Goal: Task Accomplishment & Management: Manage account settings

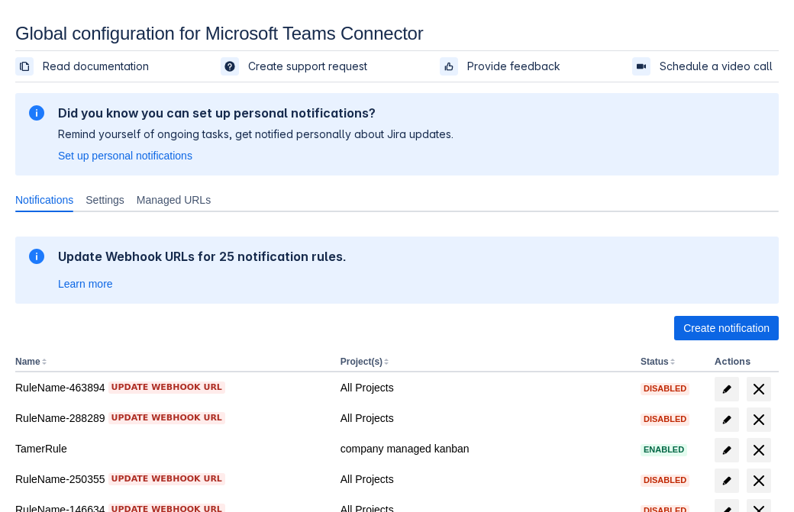
click at [726, 328] on span "Create notification" at bounding box center [726, 328] width 86 height 24
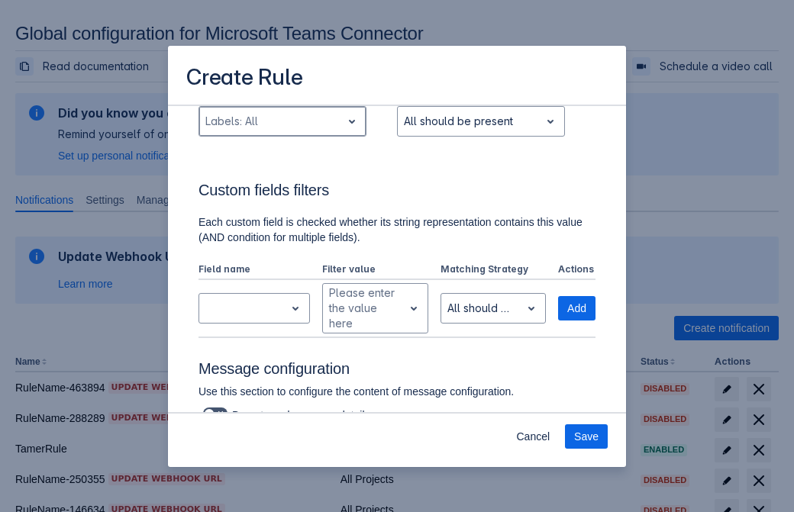
click at [282, 131] on div "Scrollable content" at bounding box center [270, 121] width 130 height 18
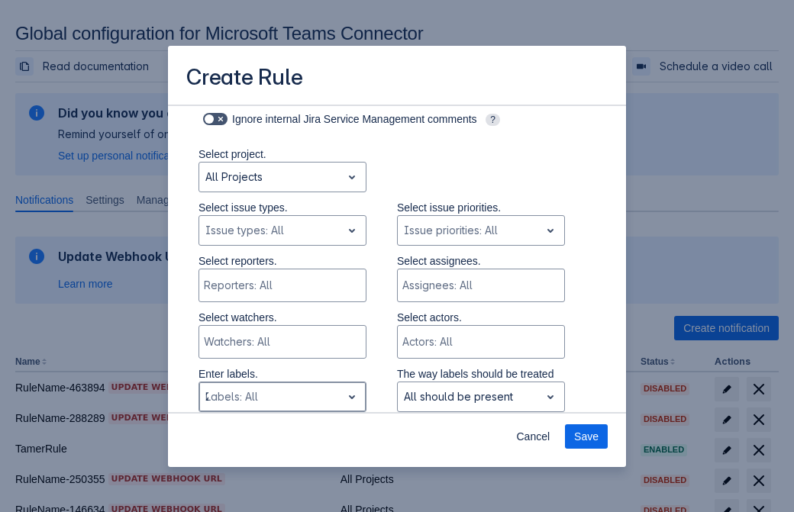
type input "280539_label"
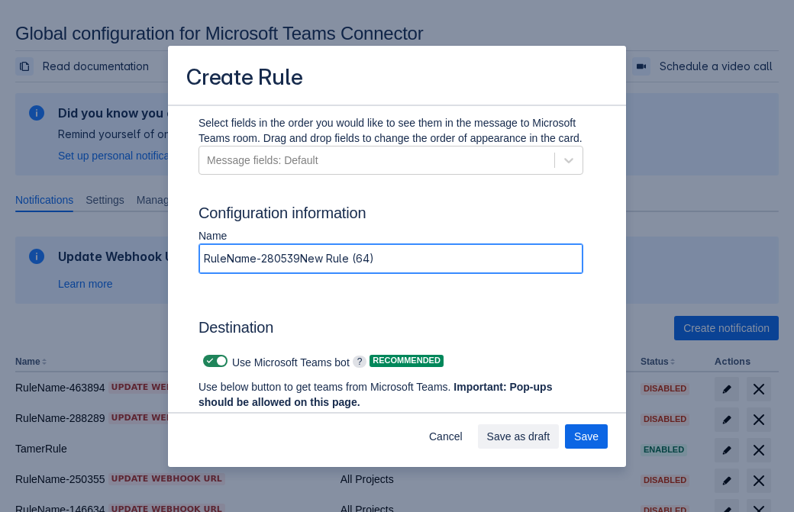
type input "RuleName-280539New Rule (64)"
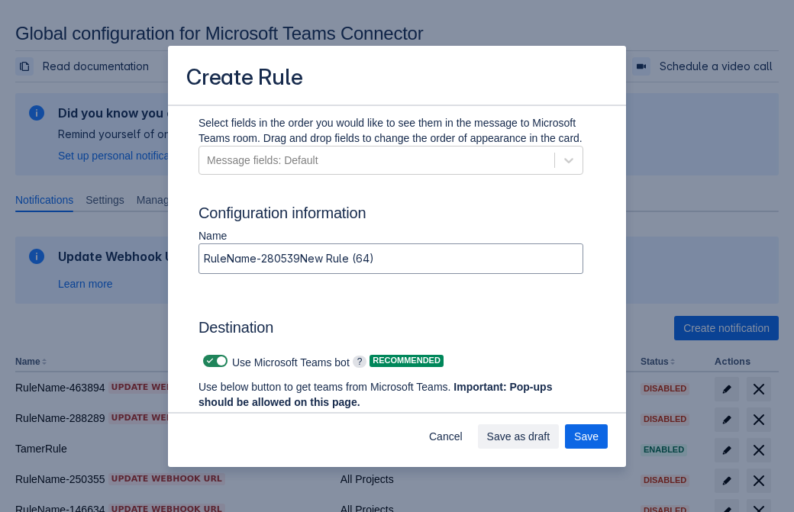
click at [208, 361] on span "Scrollable content" at bounding box center [210, 361] width 12 height 12
click at [208, 361] on input "Scrollable content" at bounding box center [208, 362] width 10 height 10
checkbox input "false"
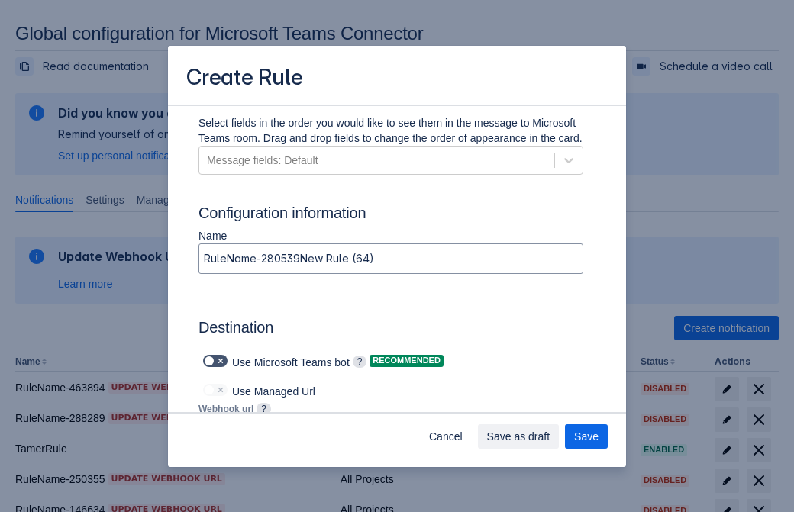
type input "https://prod-172.westeurope.logic.azure.com:443/workflows/ae977bb6ae334c9d95dfe…"
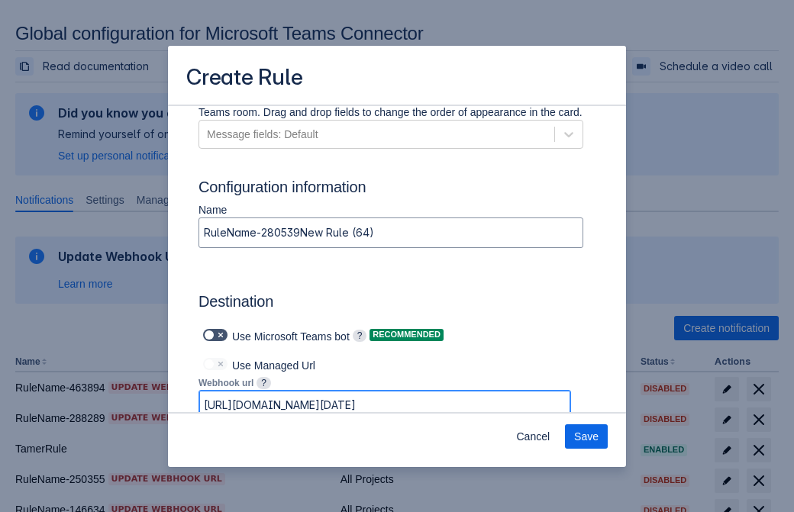
click at [587, 437] on span "Save" at bounding box center [586, 437] width 24 height 24
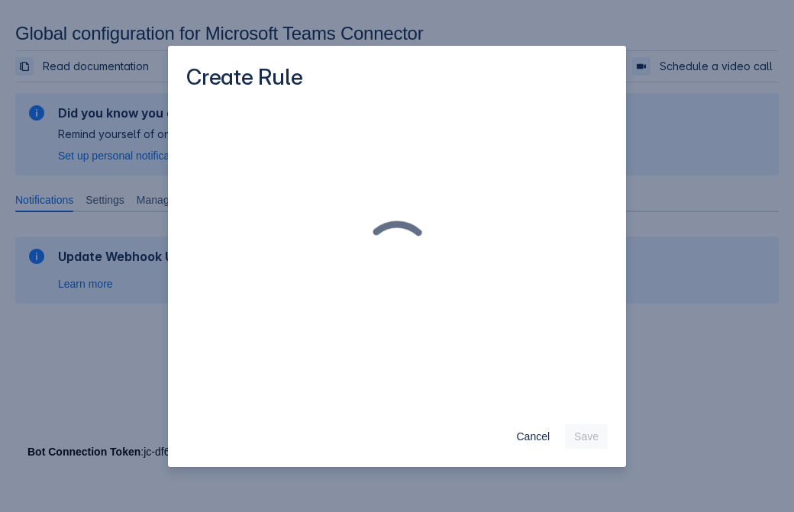
scroll to position [0, 0]
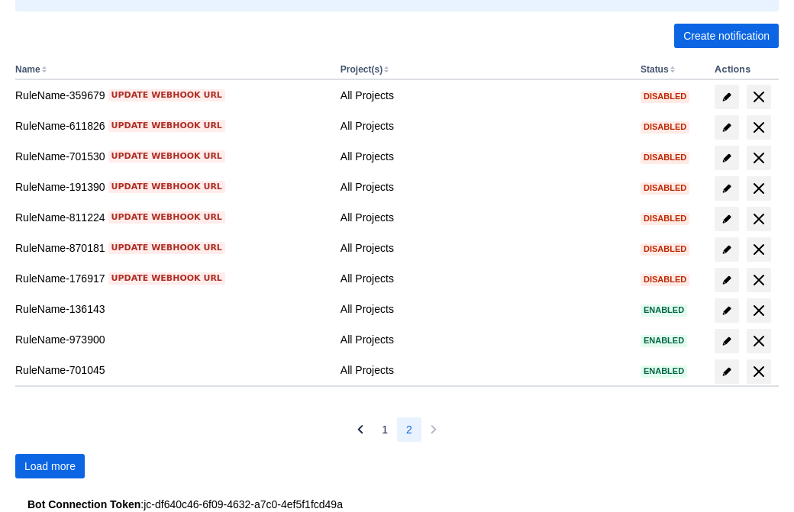
click at [50, 467] on span "Load more" at bounding box center [49, 466] width 51 height 24
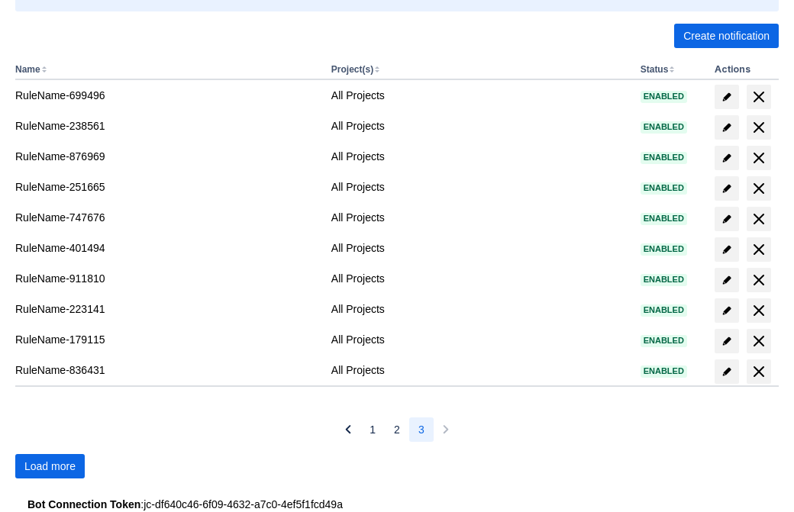
click at [50, 467] on span "Load more" at bounding box center [49, 466] width 51 height 24
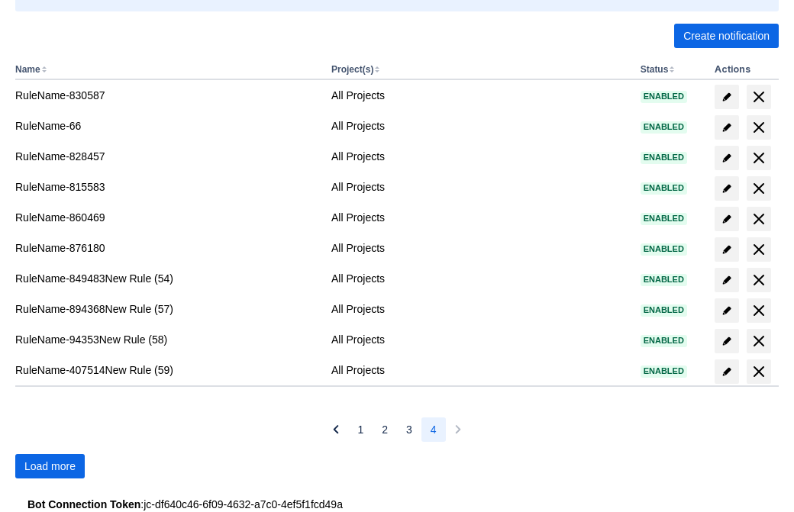
click at [50, 467] on span "Load more" at bounding box center [49, 466] width 51 height 24
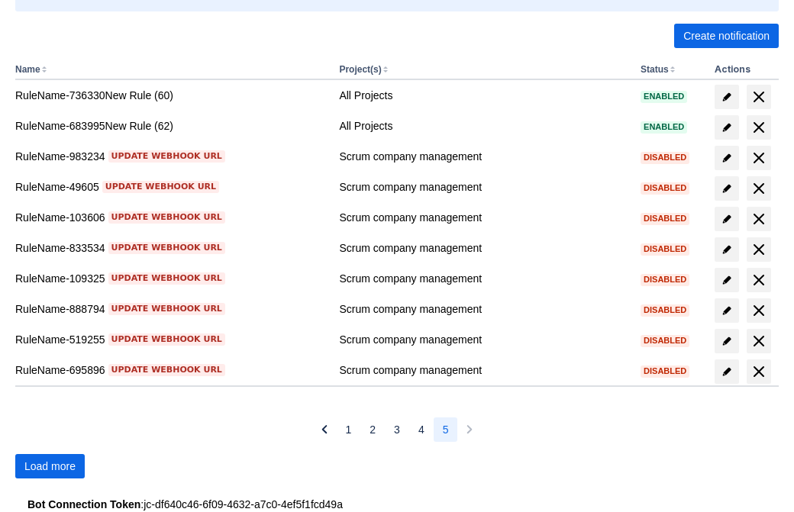
click at [50, 467] on span "Load more" at bounding box center [49, 466] width 51 height 24
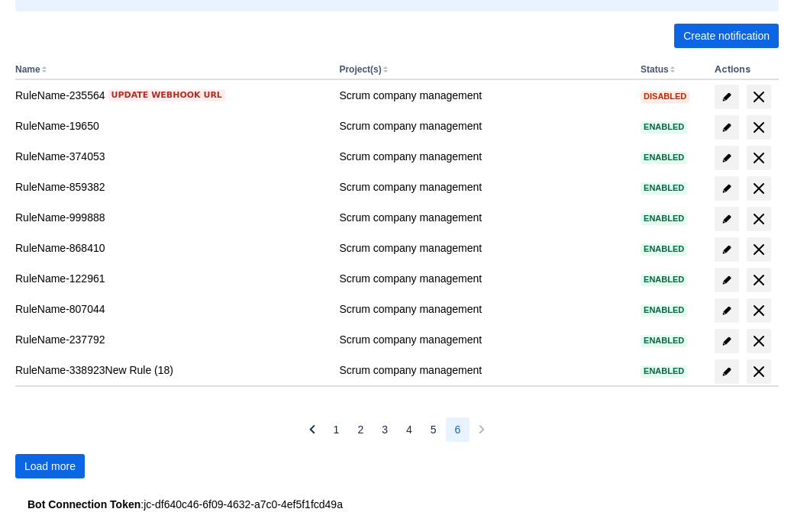
click at [50, 467] on span "Load more" at bounding box center [49, 466] width 51 height 24
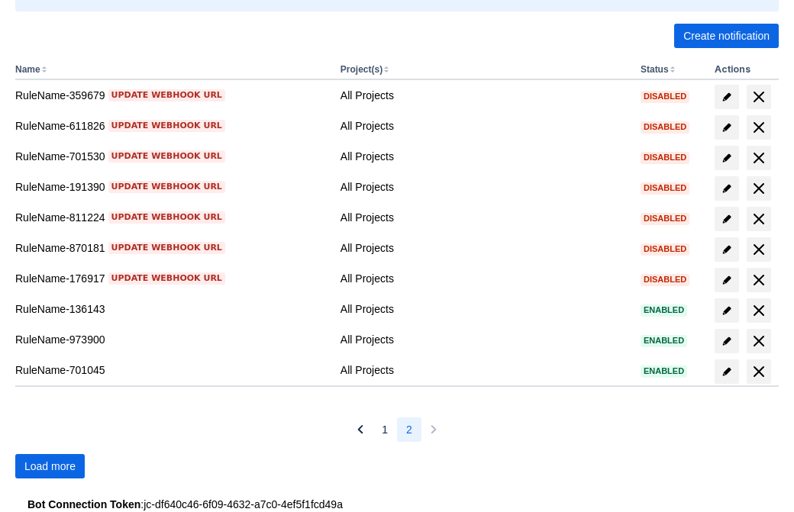
click at [50, 467] on span "Load more" at bounding box center [49, 466] width 51 height 24
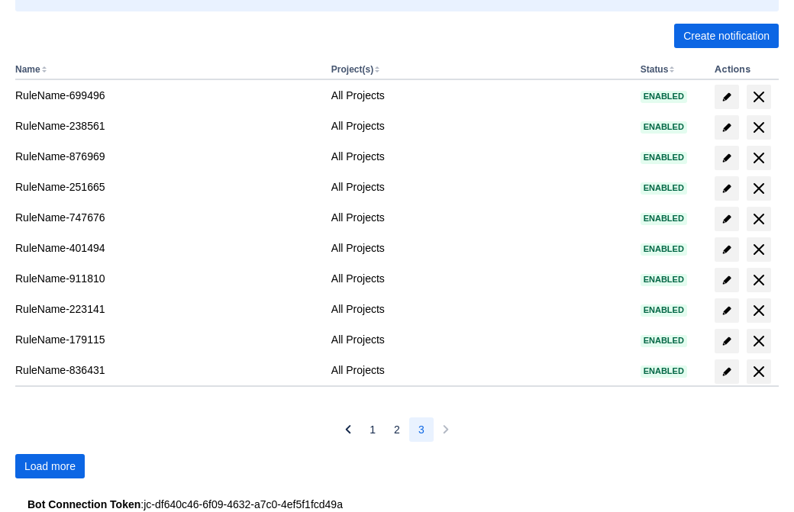
click at [50, 467] on span "Load more" at bounding box center [49, 466] width 51 height 24
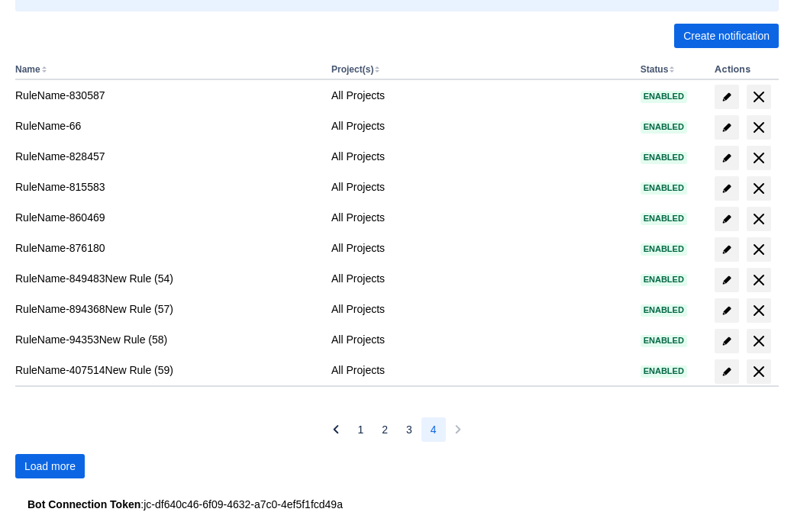
click at [50, 467] on span "Load more" at bounding box center [49, 466] width 51 height 24
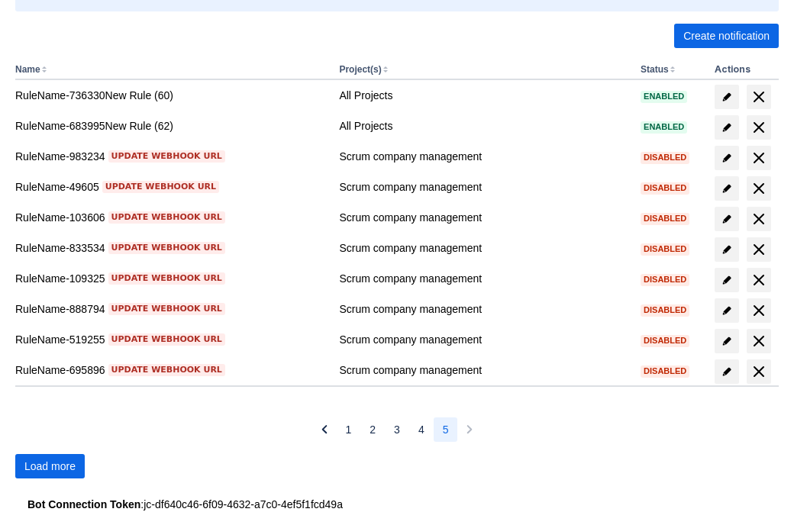
click at [50, 467] on span "Load more" at bounding box center [49, 466] width 51 height 24
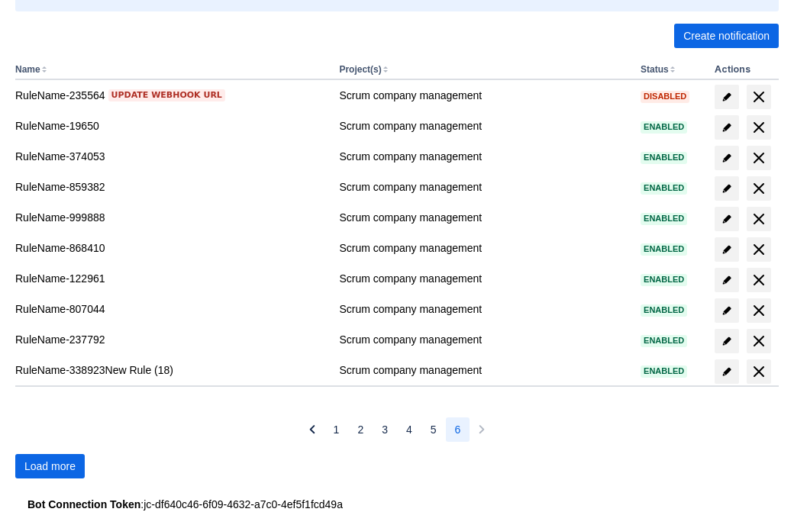
click at [50, 467] on span "Load more" at bounding box center [49, 466] width 51 height 24
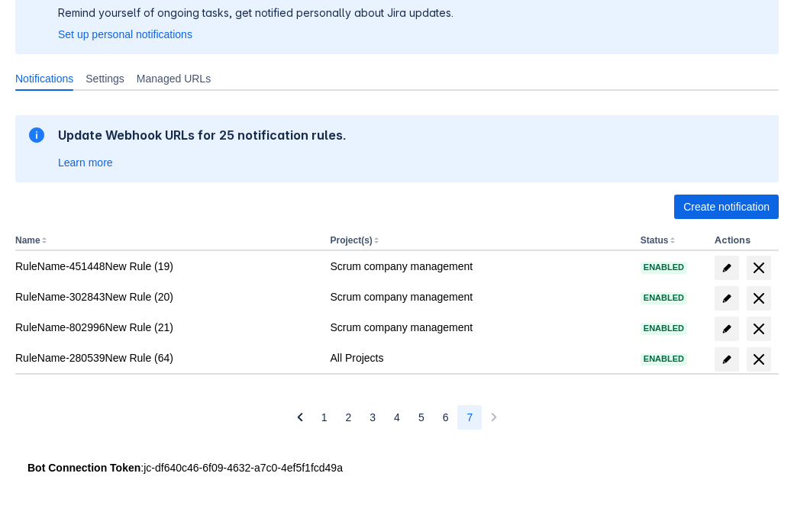
click at [758, 360] on span "delete" at bounding box center [759, 360] width 18 height 18
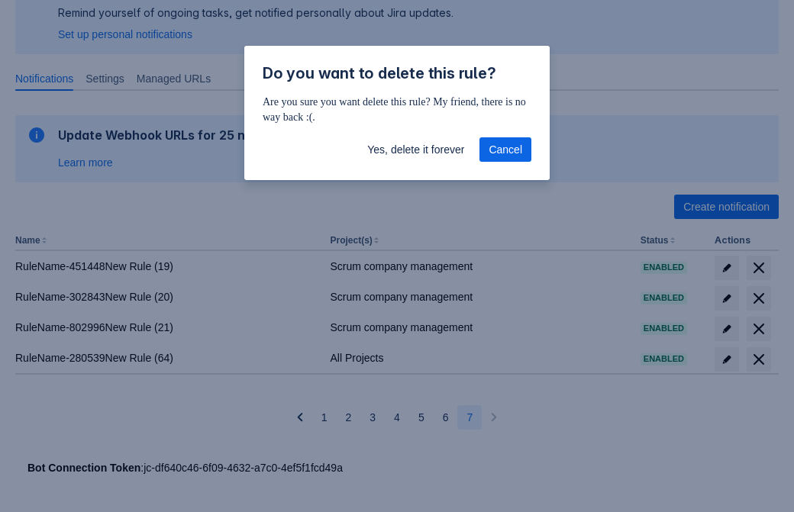
click at [415, 150] on span "Yes, delete it forever" at bounding box center [415, 149] width 97 height 24
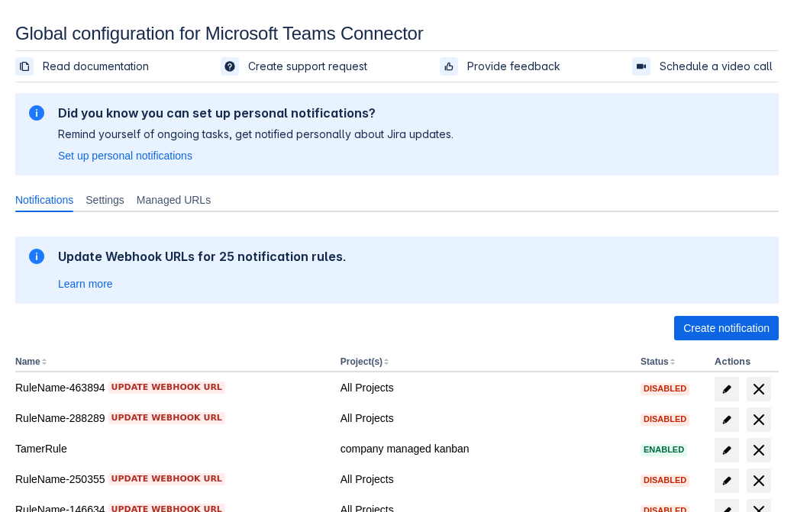
click at [726, 328] on span "Create notification" at bounding box center [726, 328] width 86 height 24
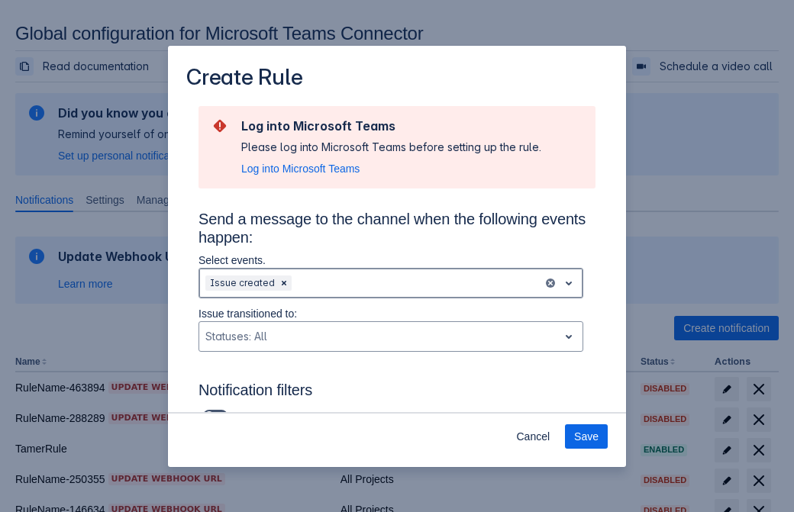
click at [391, 283] on div "Scrollable content" at bounding box center [416, 283] width 242 height 18
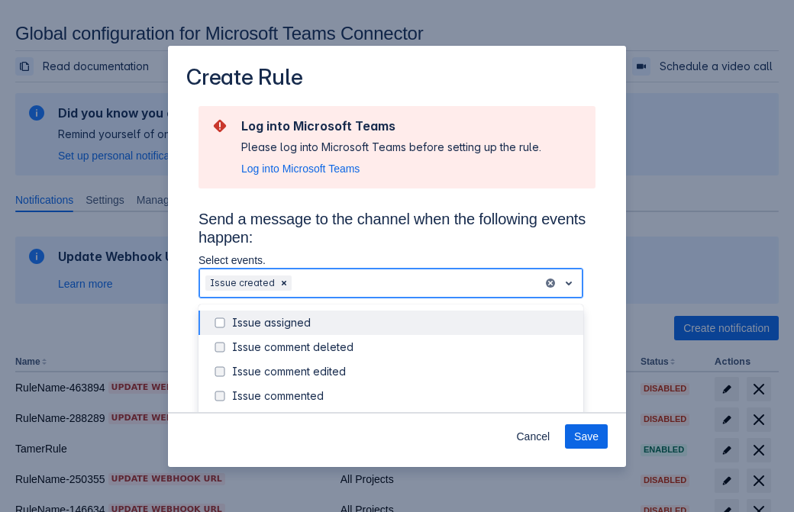
scroll to position [164, 0]
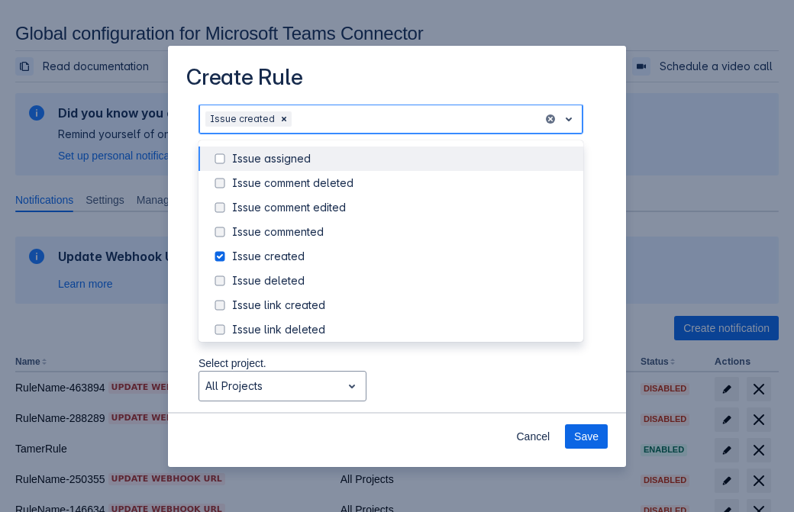
click at [403, 258] on div "Issue created" at bounding box center [403, 256] width 342 height 15
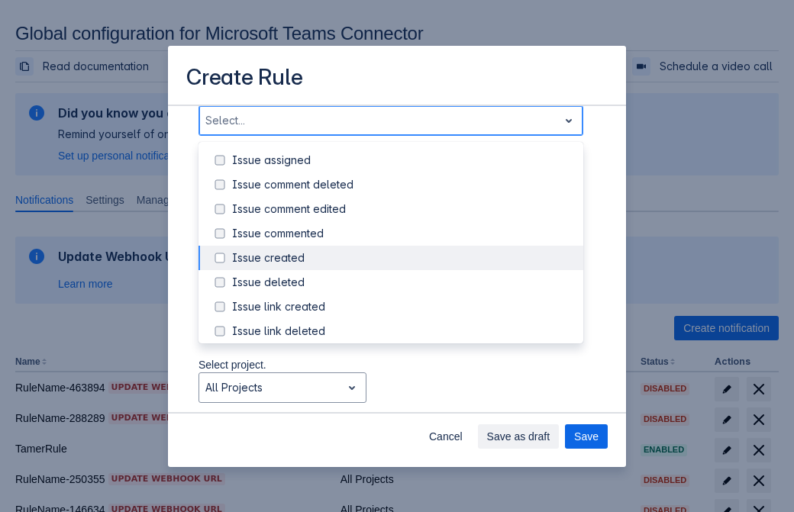
click at [403, 397] on div "Issue updated" at bounding box center [403, 404] width 342 height 15
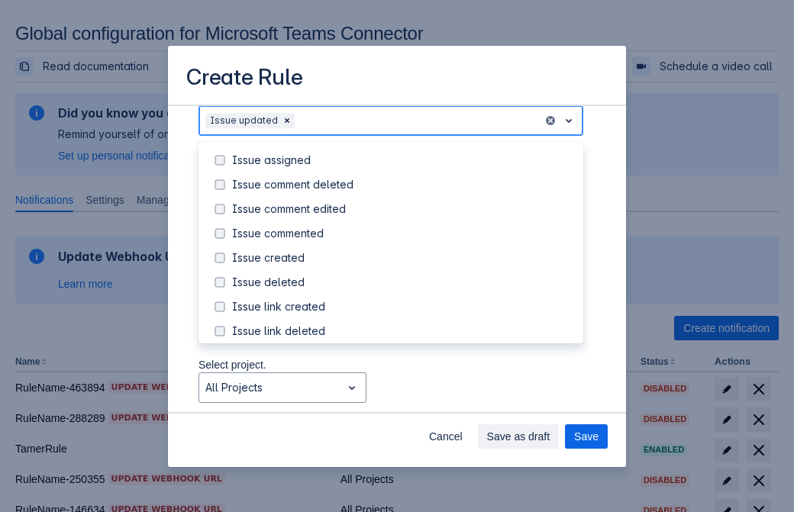
scroll to position [162, 0]
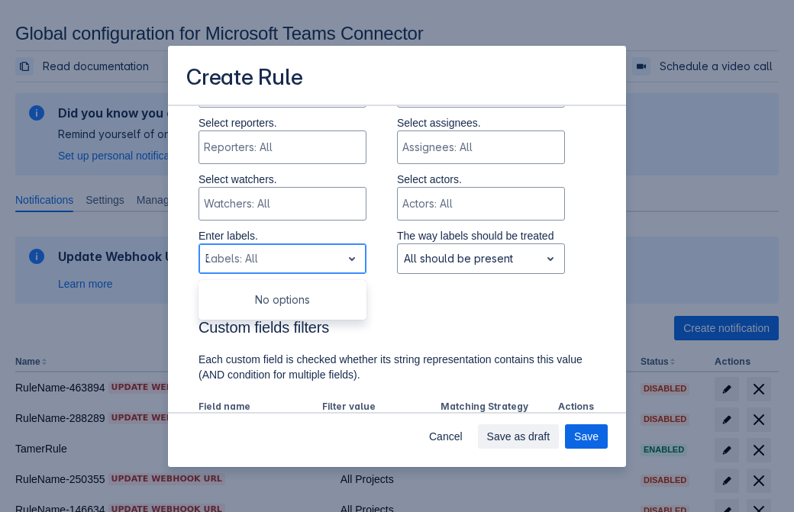
type input "329751_label"
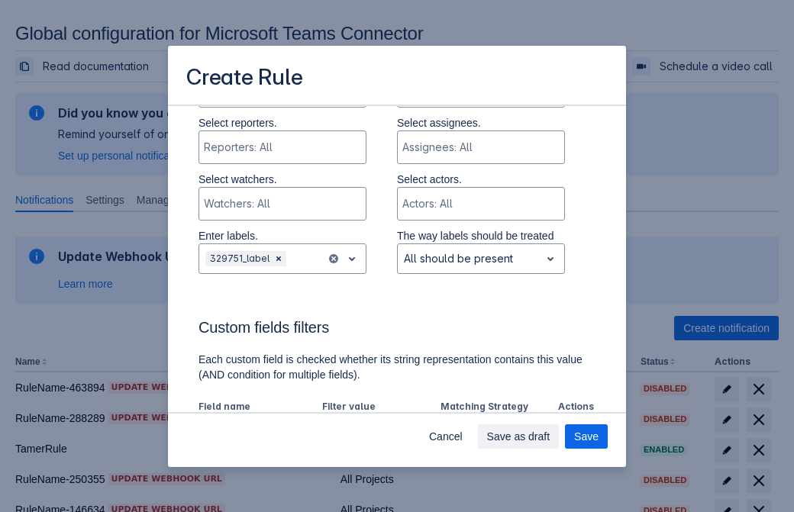
scroll to position [1000, 0]
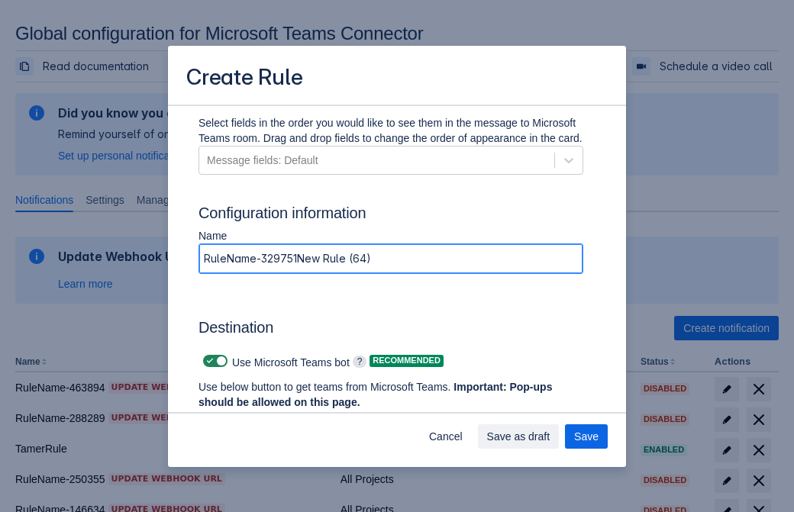
type input "RuleName-329751New Rule (64)"
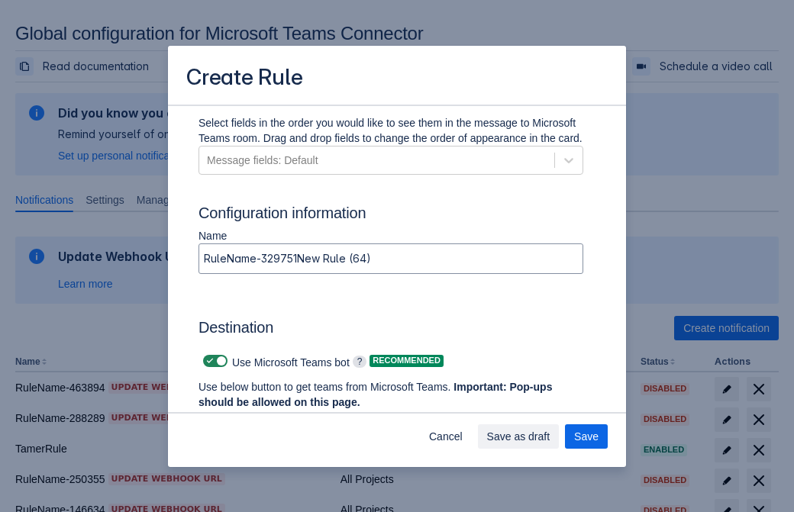
click at [208, 361] on span "Scrollable content" at bounding box center [210, 361] width 12 height 12
click at [208, 361] on input "Scrollable content" at bounding box center [208, 362] width 10 height 10
checkbox input "false"
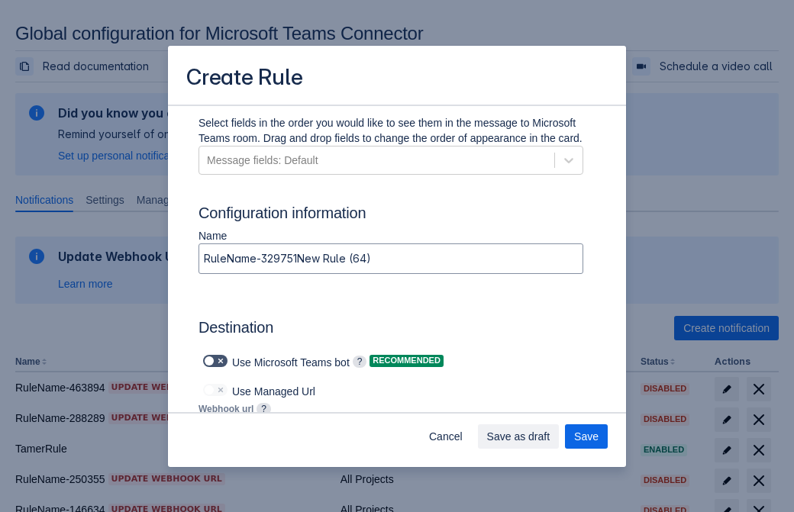
type input "https://prod-112.westeurope.logic.azure.com:443/workflows/bae959254738451b85002…"
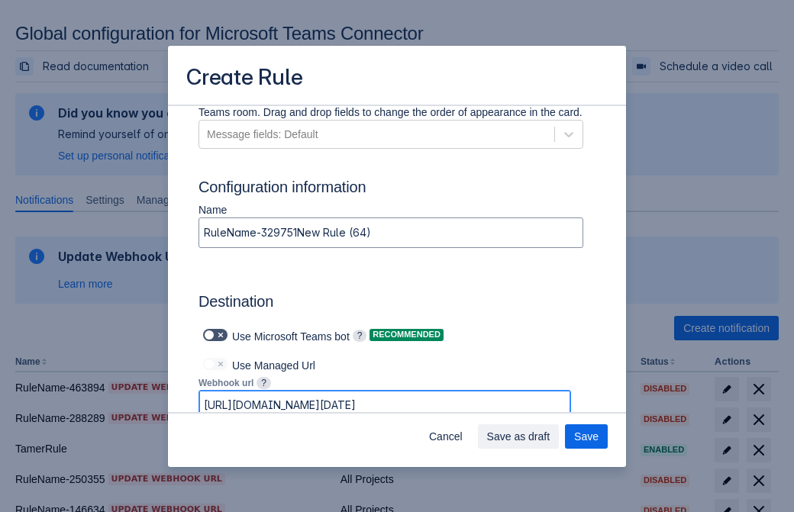
click at [551, 437] on span "Save as draft" at bounding box center [518, 437] width 63 height 24
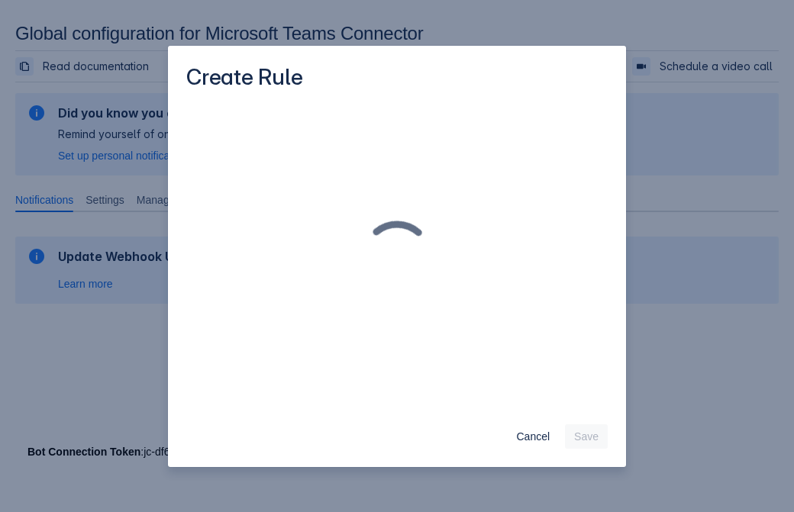
scroll to position [0, 0]
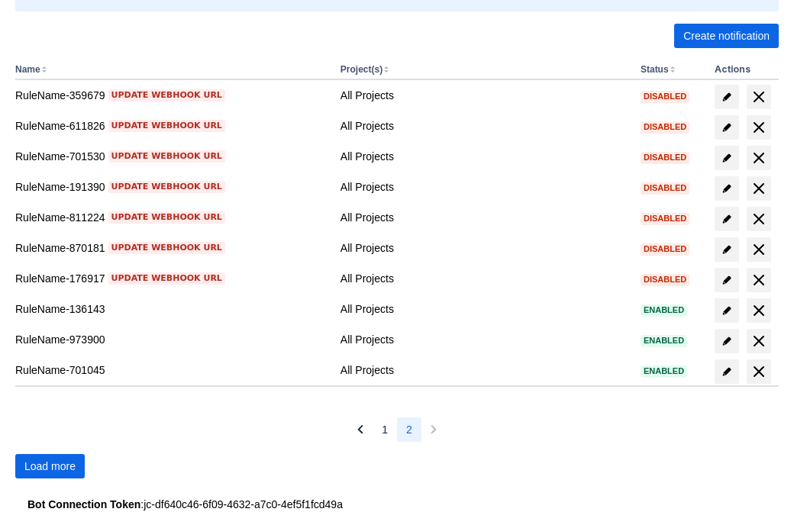
click at [50, 467] on span "Load more" at bounding box center [49, 466] width 51 height 24
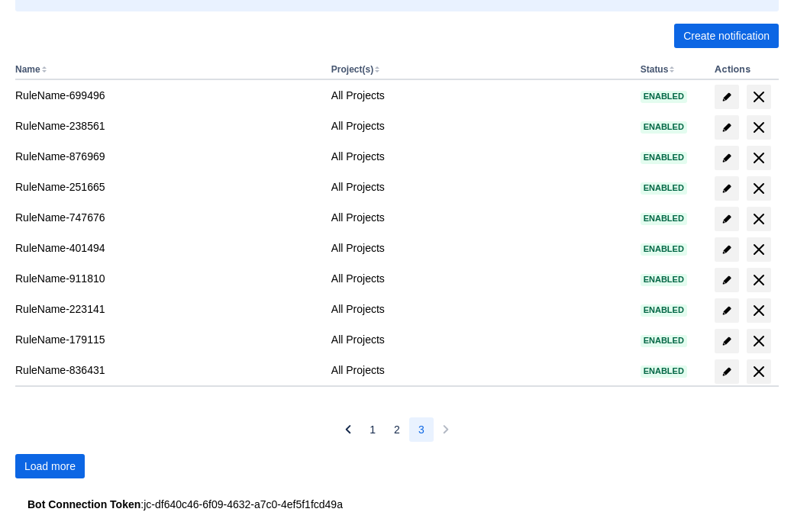
click at [50, 467] on span "Load more" at bounding box center [49, 466] width 51 height 24
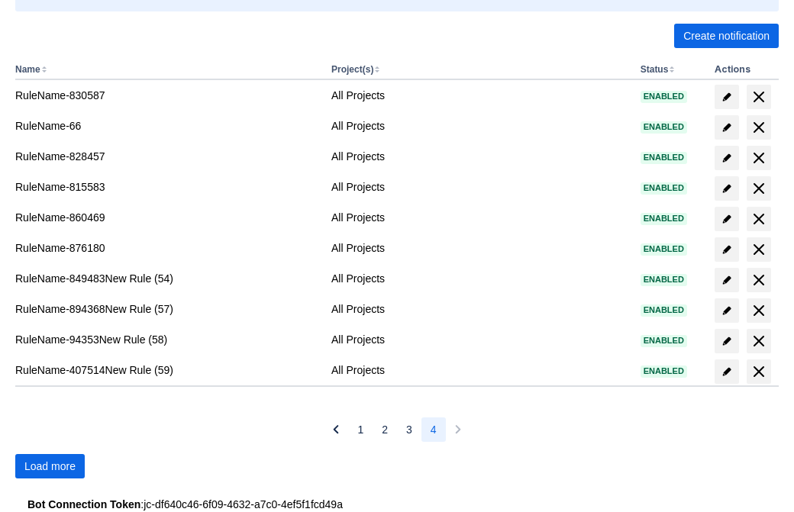
click at [50, 467] on span "Load more" at bounding box center [49, 466] width 51 height 24
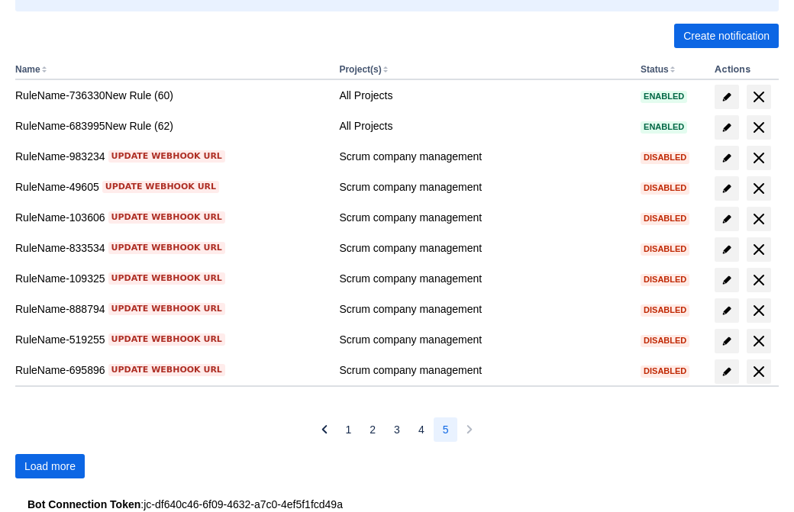
click at [50, 467] on span "Load more" at bounding box center [49, 466] width 51 height 24
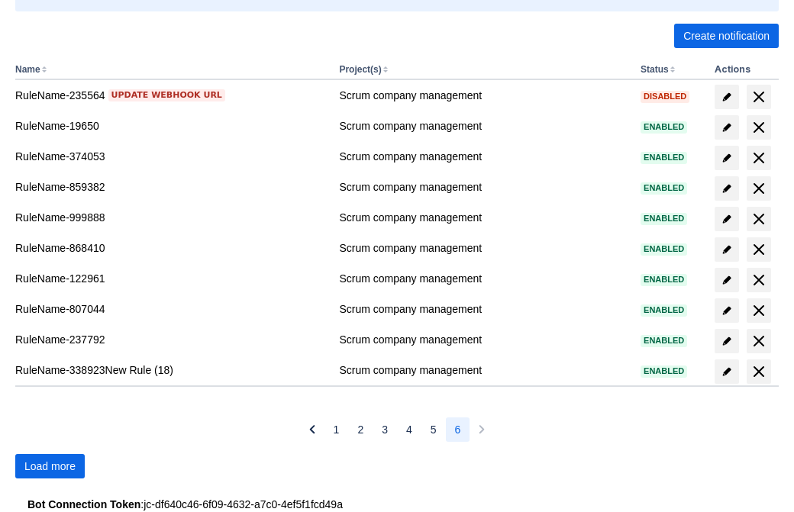
click at [50, 467] on span "Load more" at bounding box center [49, 466] width 51 height 24
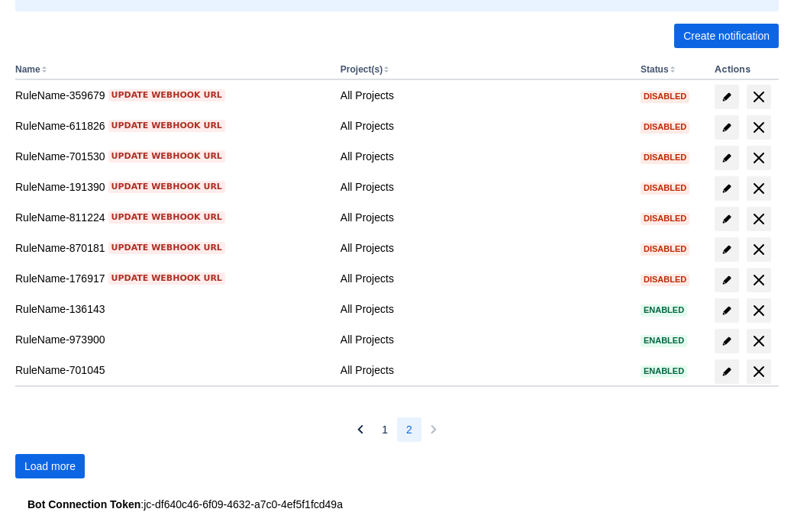
click at [50, 467] on span "Load more" at bounding box center [49, 466] width 51 height 24
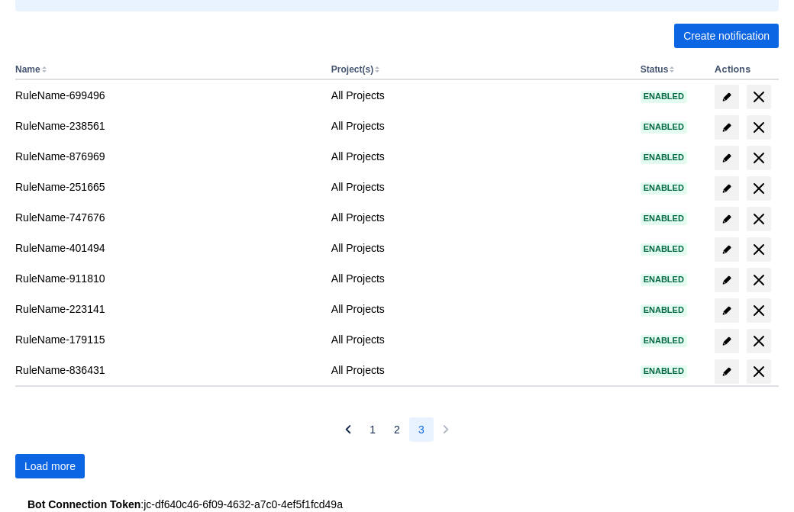
click at [50, 467] on span "Load more" at bounding box center [49, 466] width 51 height 24
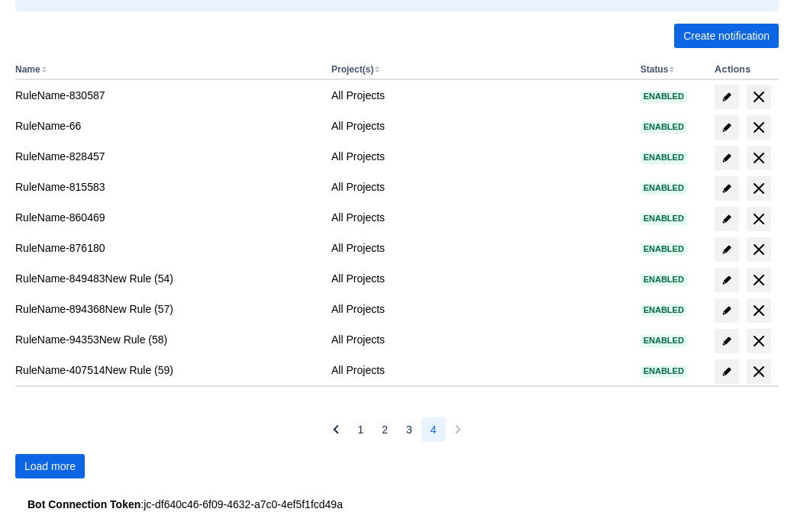
click at [50, 467] on span "Load more" at bounding box center [49, 466] width 51 height 24
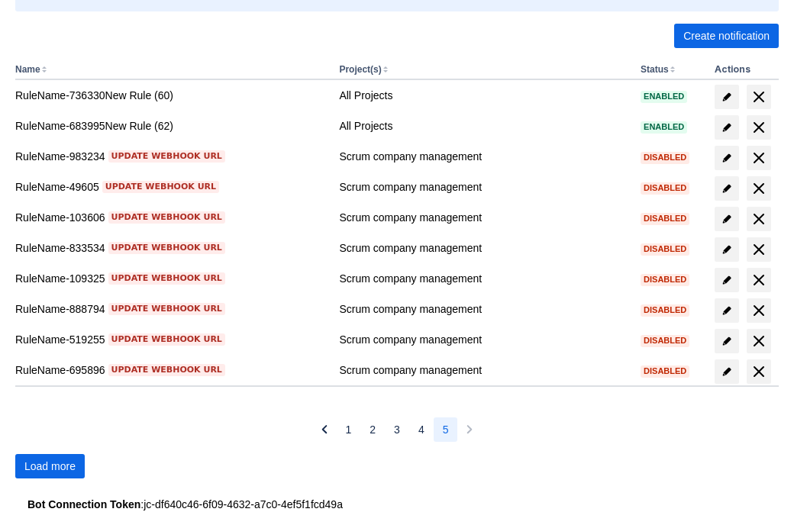
click at [50, 467] on span "Load more" at bounding box center [49, 466] width 51 height 24
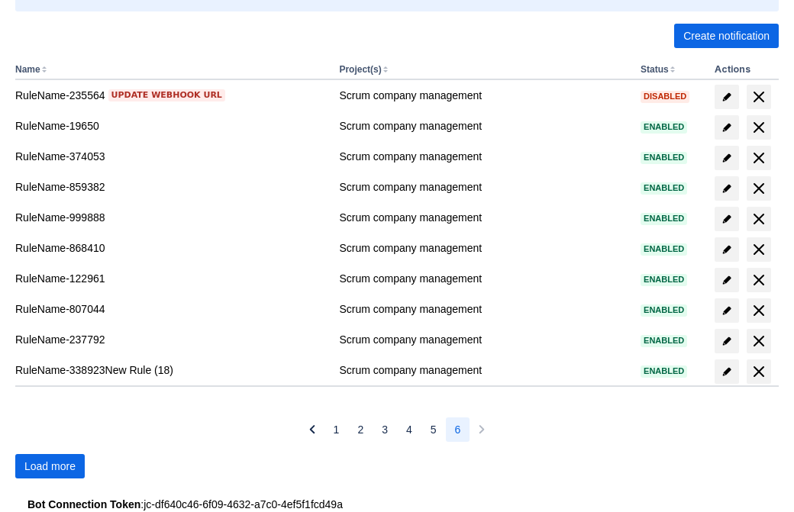
click at [50, 467] on span "Load more" at bounding box center [49, 466] width 51 height 24
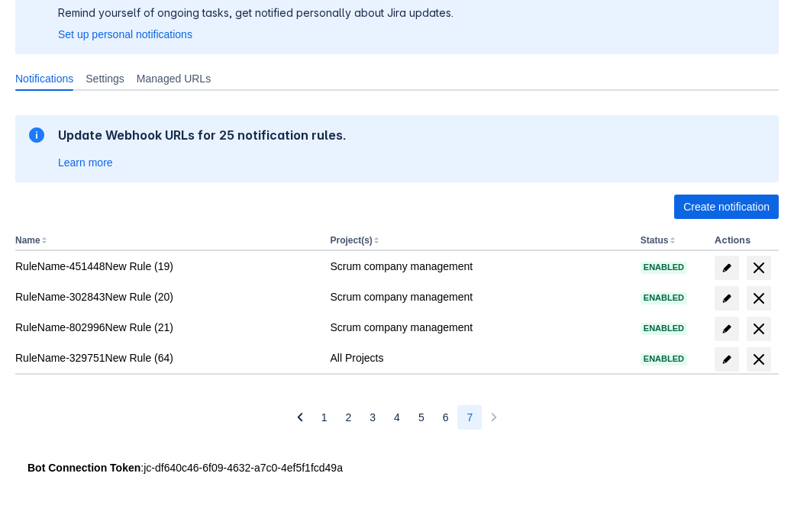
click at [758, 360] on span "delete" at bounding box center [759, 360] width 18 height 18
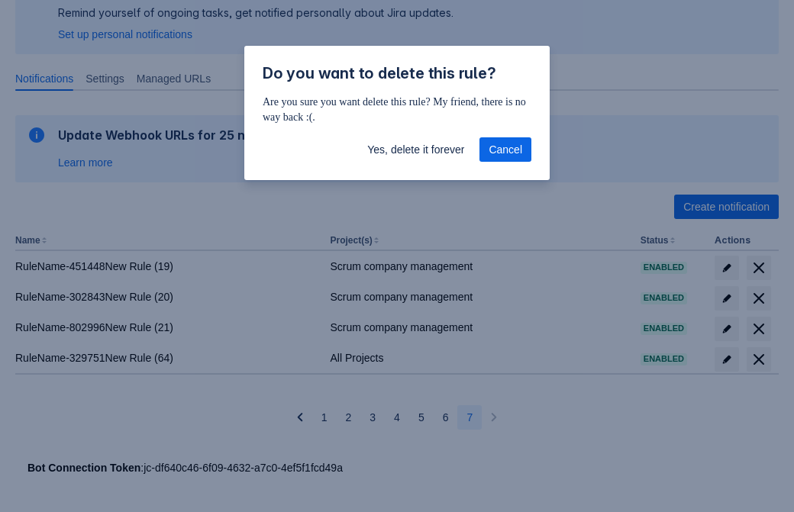
click at [415, 150] on span "Yes, delete it forever" at bounding box center [415, 149] width 97 height 24
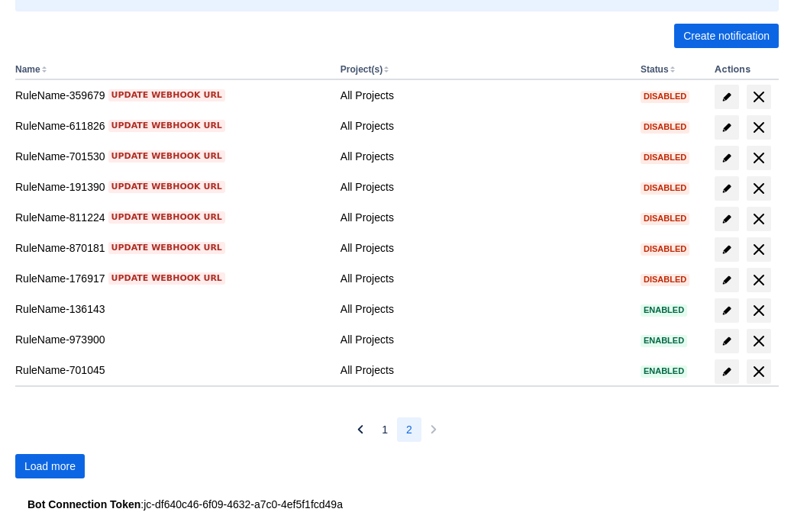
click at [50, 467] on span "Load more" at bounding box center [49, 466] width 51 height 24
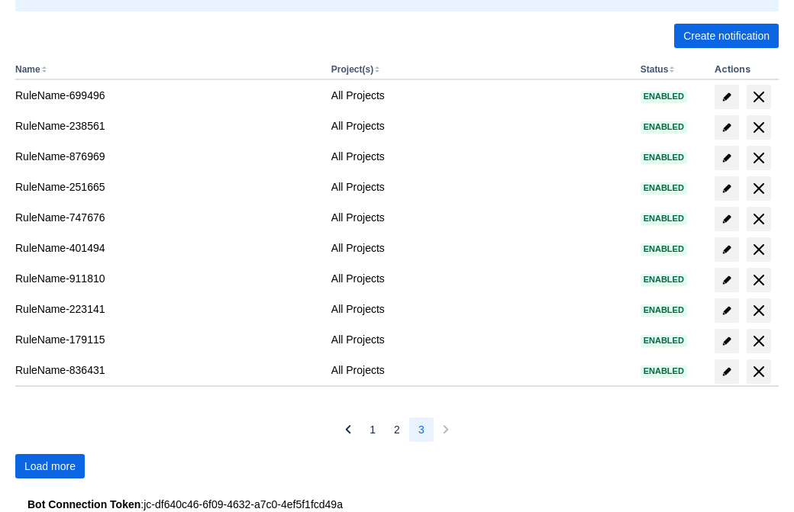
click at [50, 467] on span "Load more" at bounding box center [49, 466] width 51 height 24
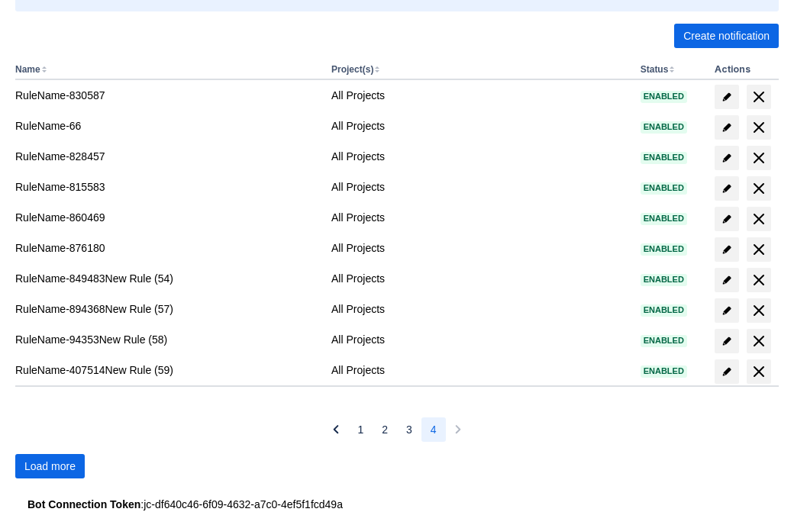
click at [50, 467] on span "Load more" at bounding box center [49, 466] width 51 height 24
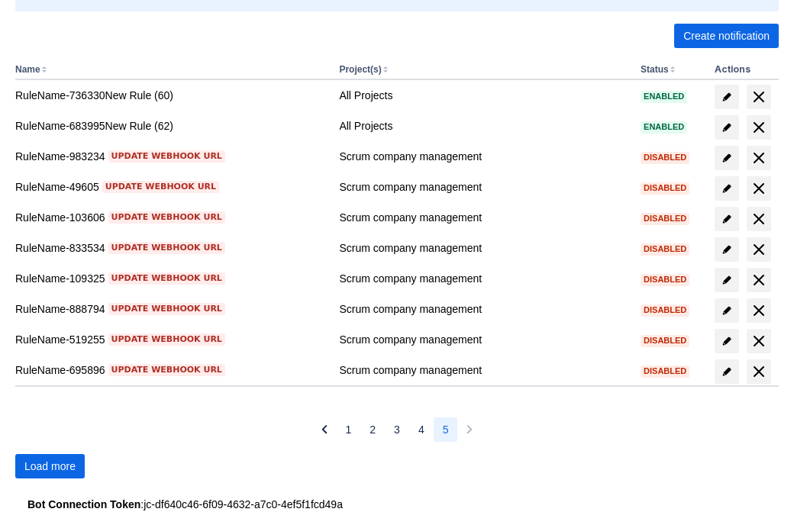
click at [50, 467] on span "Load more" at bounding box center [49, 466] width 51 height 24
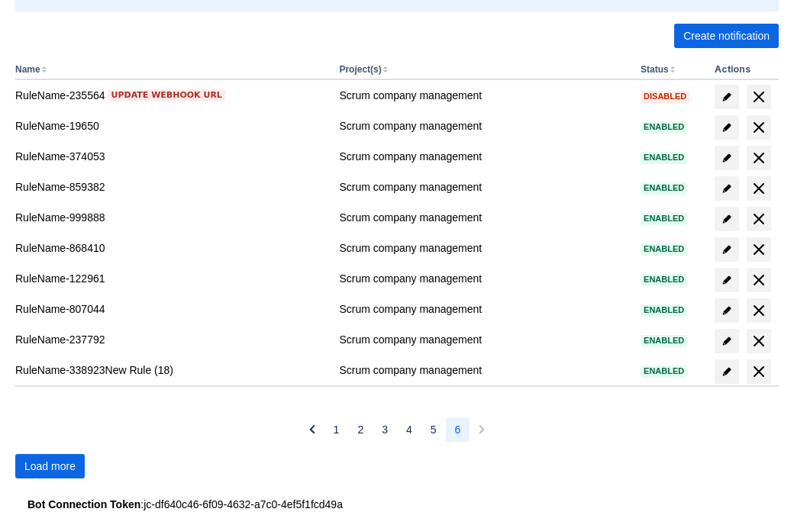
click at [50, 467] on span "Load more" at bounding box center [49, 466] width 51 height 24
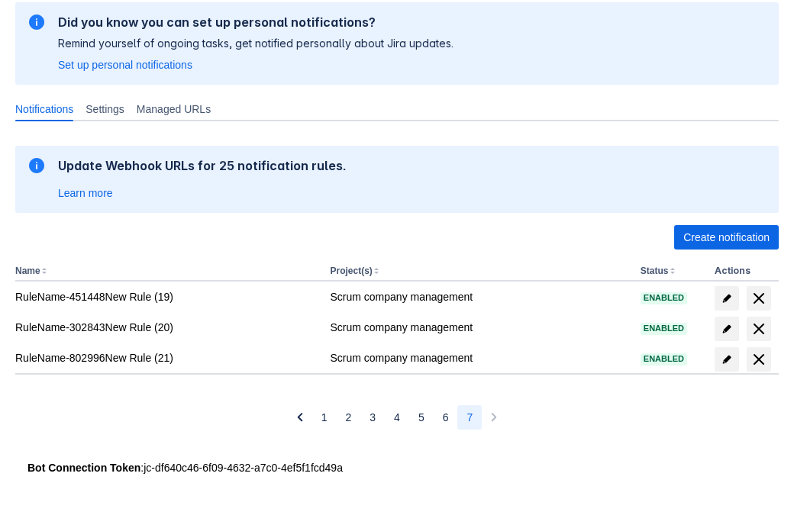
scroll to position [91, 0]
